Goal: Find contact information: Obtain details needed to contact an individual or organization

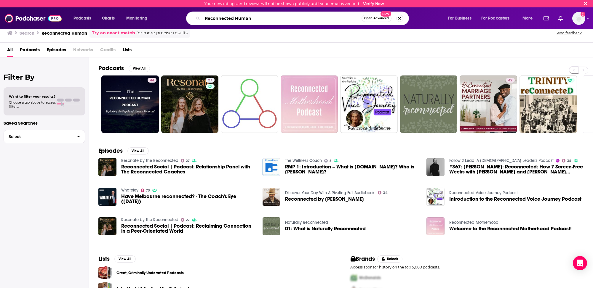
click at [214, 18] on input "Reconnected Human" at bounding box center [281, 18] width 159 height 9
type input "Mind Pump"
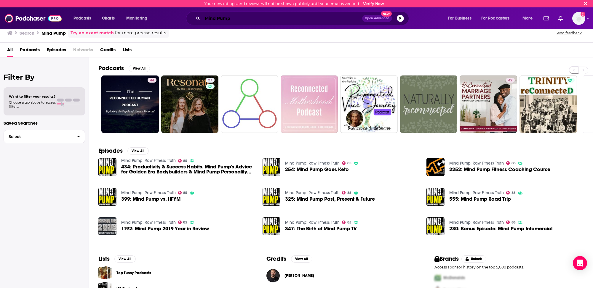
click at [230, 18] on input "Mind Pump" at bounding box center [282, 18] width 160 height 9
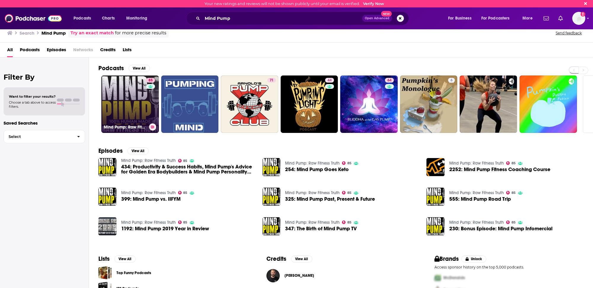
click at [122, 114] on link "85 Mind Pump: Raw Fitness Truth" at bounding box center [129, 104] width 57 height 57
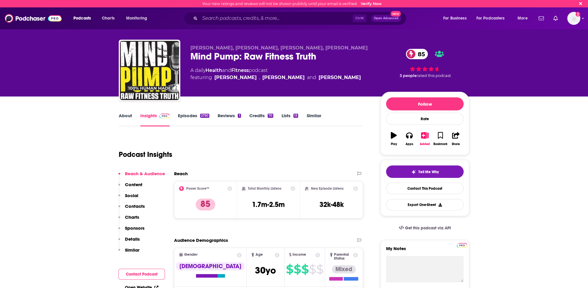
click at [139, 206] on p "Contacts" at bounding box center [135, 206] width 20 height 6
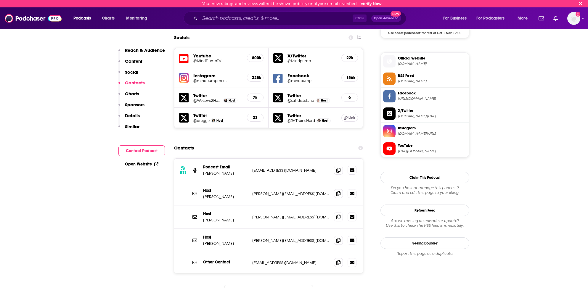
scroll to position [475, 0]
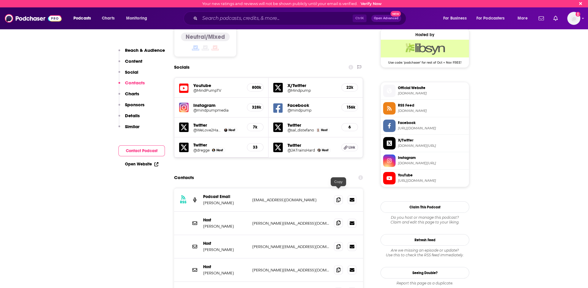
click at [337, 221] on icon at bounding box center [338, 223] width 4 height 5
